Goal: Find specific page/section: Find specific page/section

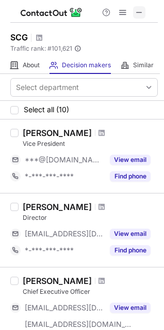
click at [137, 9] on span at bounding box center [140, 12] width 8 height 8
